Goal: Obtain resource: Download file/media

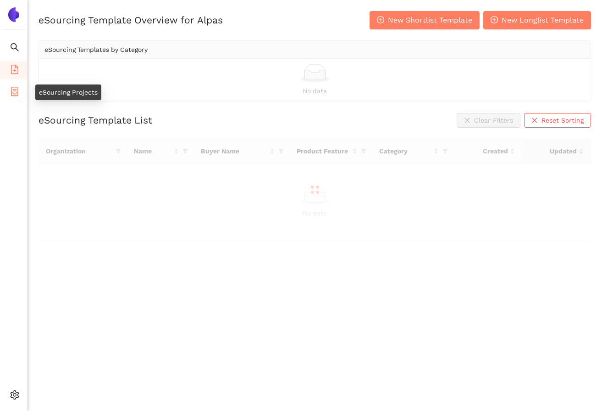
click at [16, 93] on icon "container" at bounding box center [14, 91] width 7 height 9
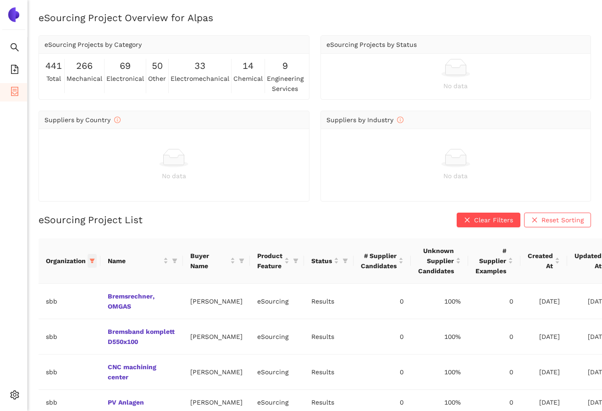
click at [89, 258] on icon "filter" at bounding box center [92, 261] width 6 height 6
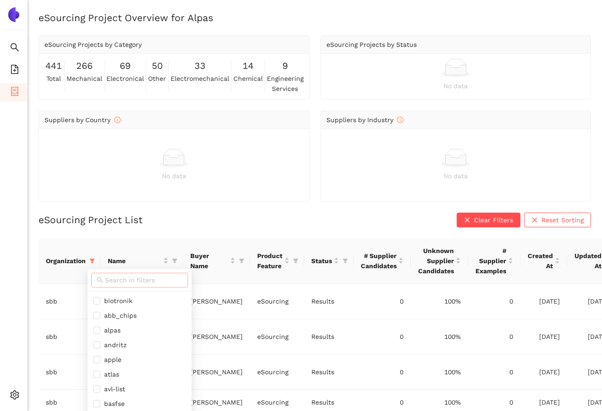
click at [122, 277] on input "text" at bounding box center [144, 280] width 78 height 10
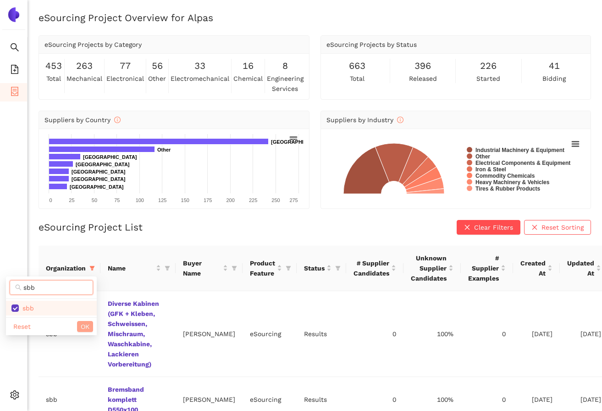
type input "sbb"
click at [85, 323] on span "OK" at bounding box center [85, 326] width 9 height 10
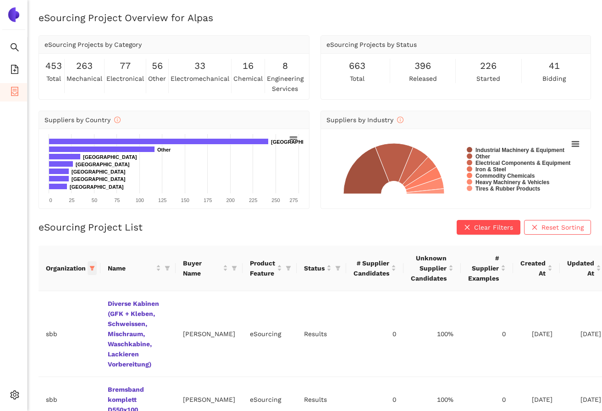
click at [95, 266] on span at bounding box center [92, 268] width 9 height 14
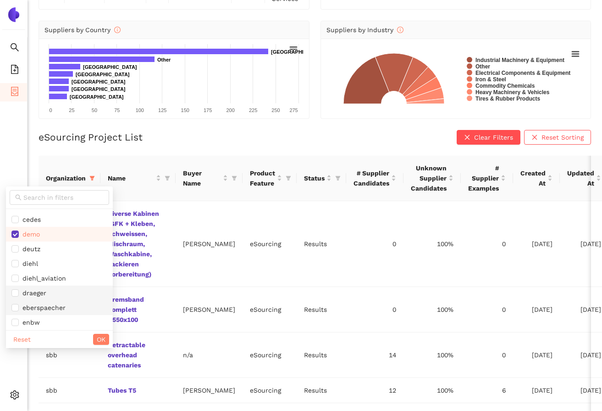
scroll to position [250, 0]
click at [14, 234] on input "checkbox" at bounding box center [14, 232] width 7 height 7
checkbox input "false"
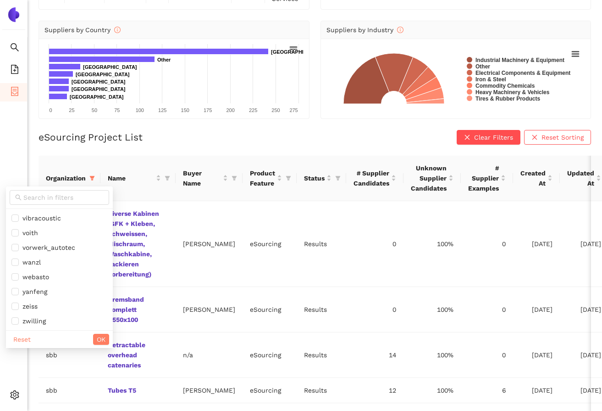
scroll to position [837, 0]
click at [97, 335] on span "OK" at bounding box center [101, 339] width 9 height 10
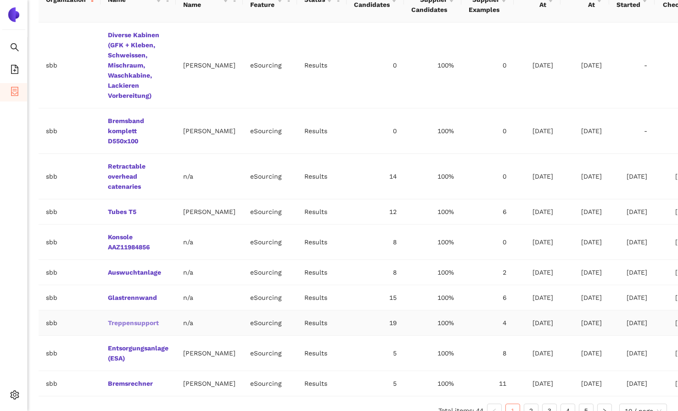
scroll to position [303, 0]
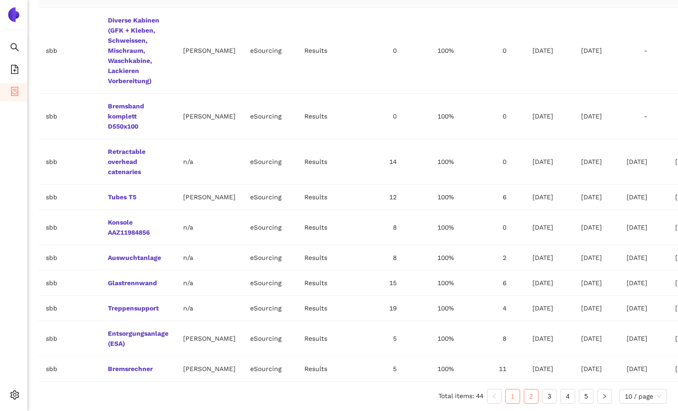
click at [524, 397] on link "2" at bounding box center [531, 396] width 14 height 14
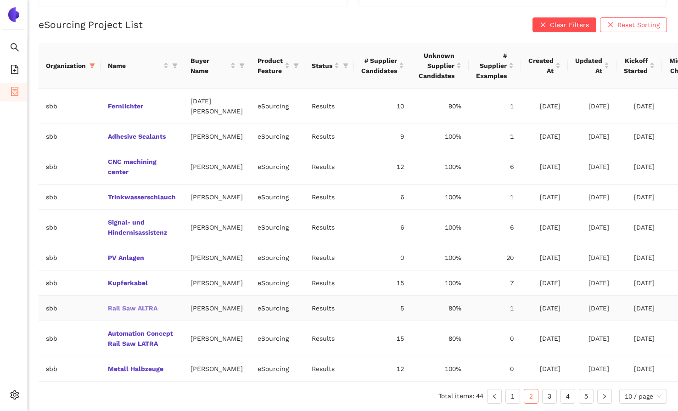
scroll to position [268, 0]
click at [0, 0] on link "CNC machining center" at bounding box center [0, 0] width 0 height 0
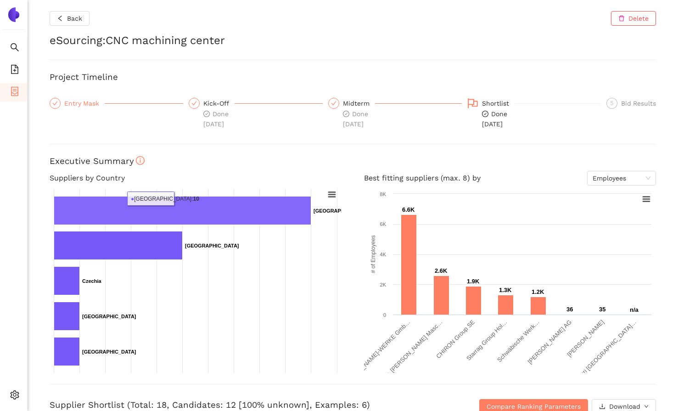
click at [77, 101] on div "Entry Mask" at bounding box center [84, 103] width 40 height 11
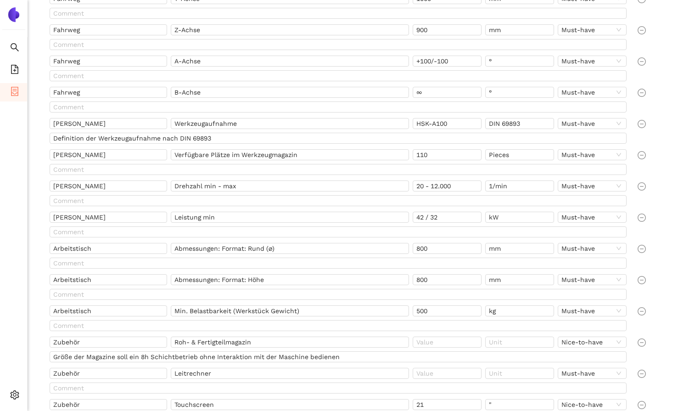
scroll to position [737, 0]
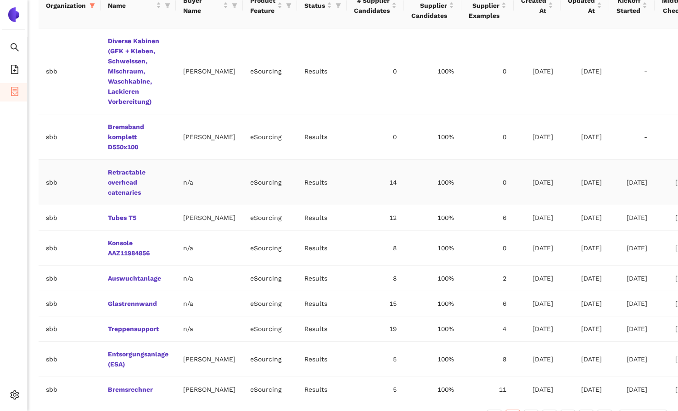
scroll to position [265, 0]
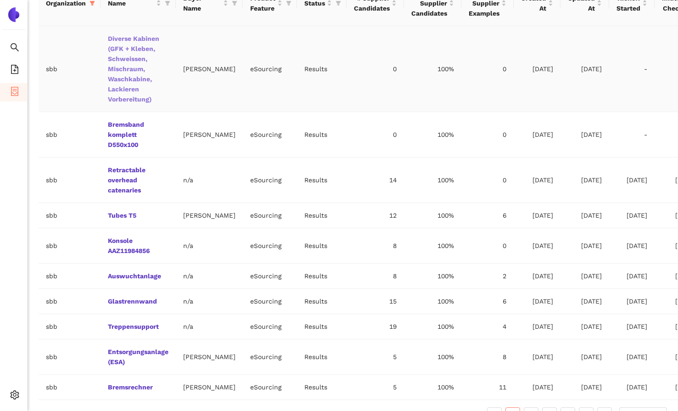
click at [0, 0] on link "Diverse Kabinen (GFK + Kleben, Schweissen, Mischraum, Waschkabine, Lackieren Vo…" at bounding box center [0, 0] width 0 height 0
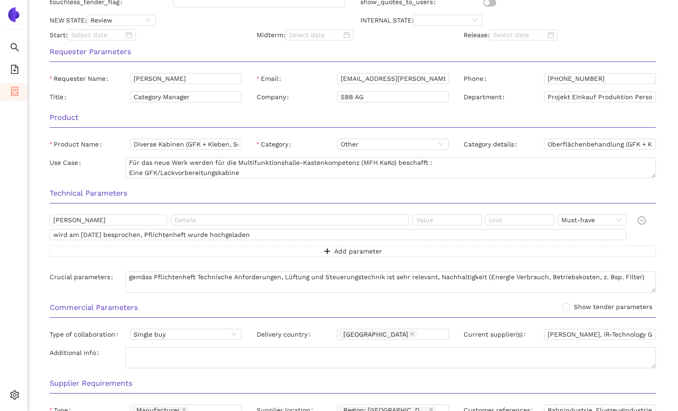
scroll to position [297, 0]
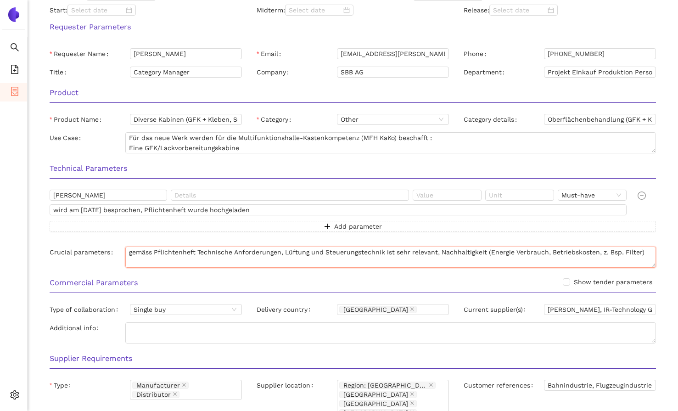
click at [258, 258] on textarea "gemäss Pflichtenheft Technische Anforderungen, Lüftung und Steuerungstechnik is…" at bounding box center [390, 256] width 530 height 21
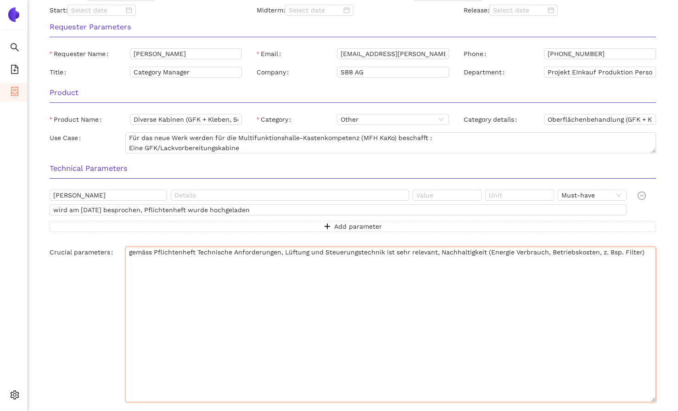
drag, startPoint x: 654, startPoint y: 266, endPoint x: 641, endPoint y: 401, distance: 135.5
click at [602, 401] on textarea "gemäss Pflichtenheft Technische Anforderungen, Lüftung und Steuerungstechnik is…" at bounding box center [390, 324] width 530 height 156
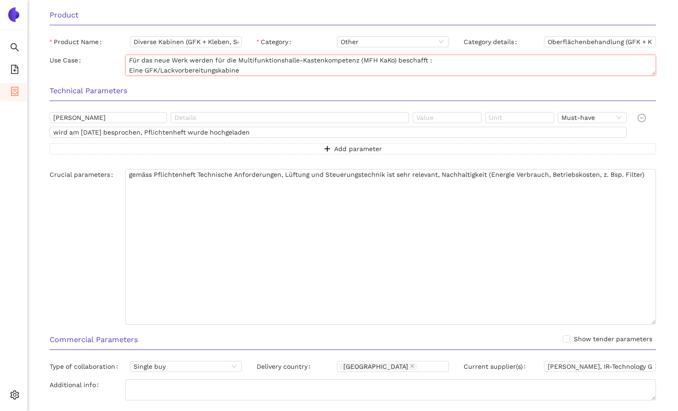
scroll to position [61, 0]
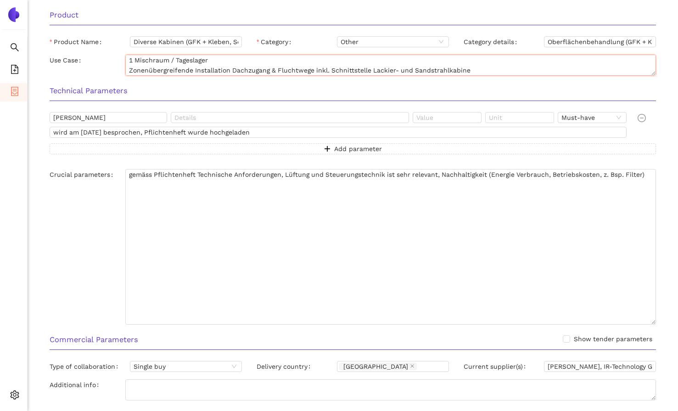
drag, startPoint x: 129, startPoint y: 60, endPoint x: 382, endPoint y: 141, distance: 265.5
click at [383, 142] on form "New Entry Mask Available We’ve released a new version of our entry mask. You ca…" at bounding box center [353, 226] width 606 height 933
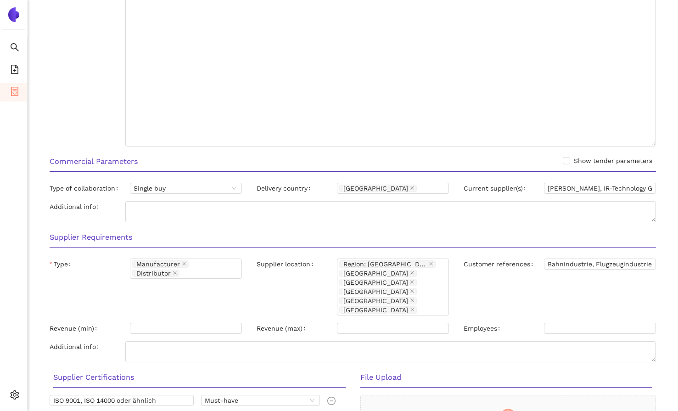
scroll to position [641, 0]
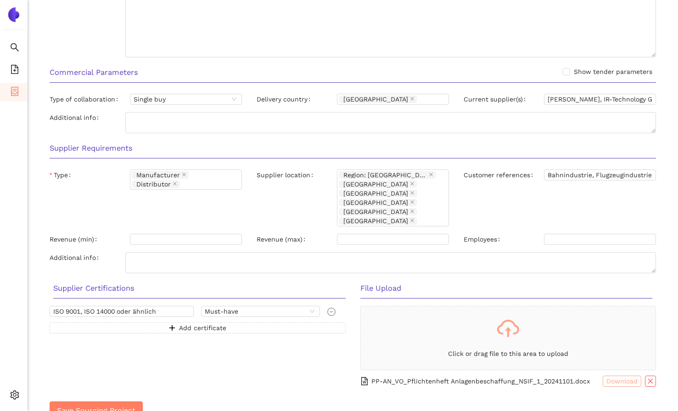
click at [602, 376] on span "Download" at bounding box center [621, 381] width 31 height 10
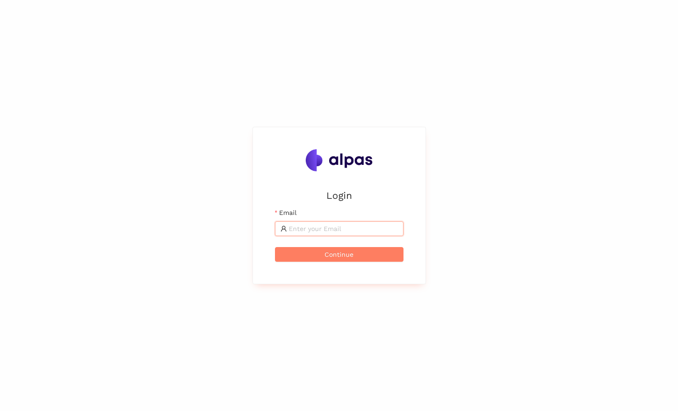
click at [377, 233] on input "Email" at bounding box center [343, 228] width 109 height 10
click at [331, 229] on input "[PERSON_NAME][EMAIL_ADDRESS]" at bounding box center [343, 228] width 109 height 10
type input "[PERSON_NAME][EMAIL_ADDRESS]"
click at [275, 247] on button "Continue" at bounding box center [339, 254] width 128 height 15
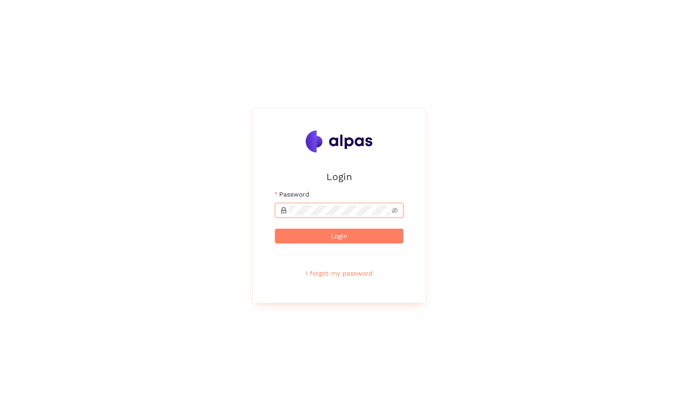
click at [275, 229] on button "Login" at bounding box center [339, 236] width 128 height 15
